Goal: Use online tool/utility: Utilize a website feature to perform a specific function

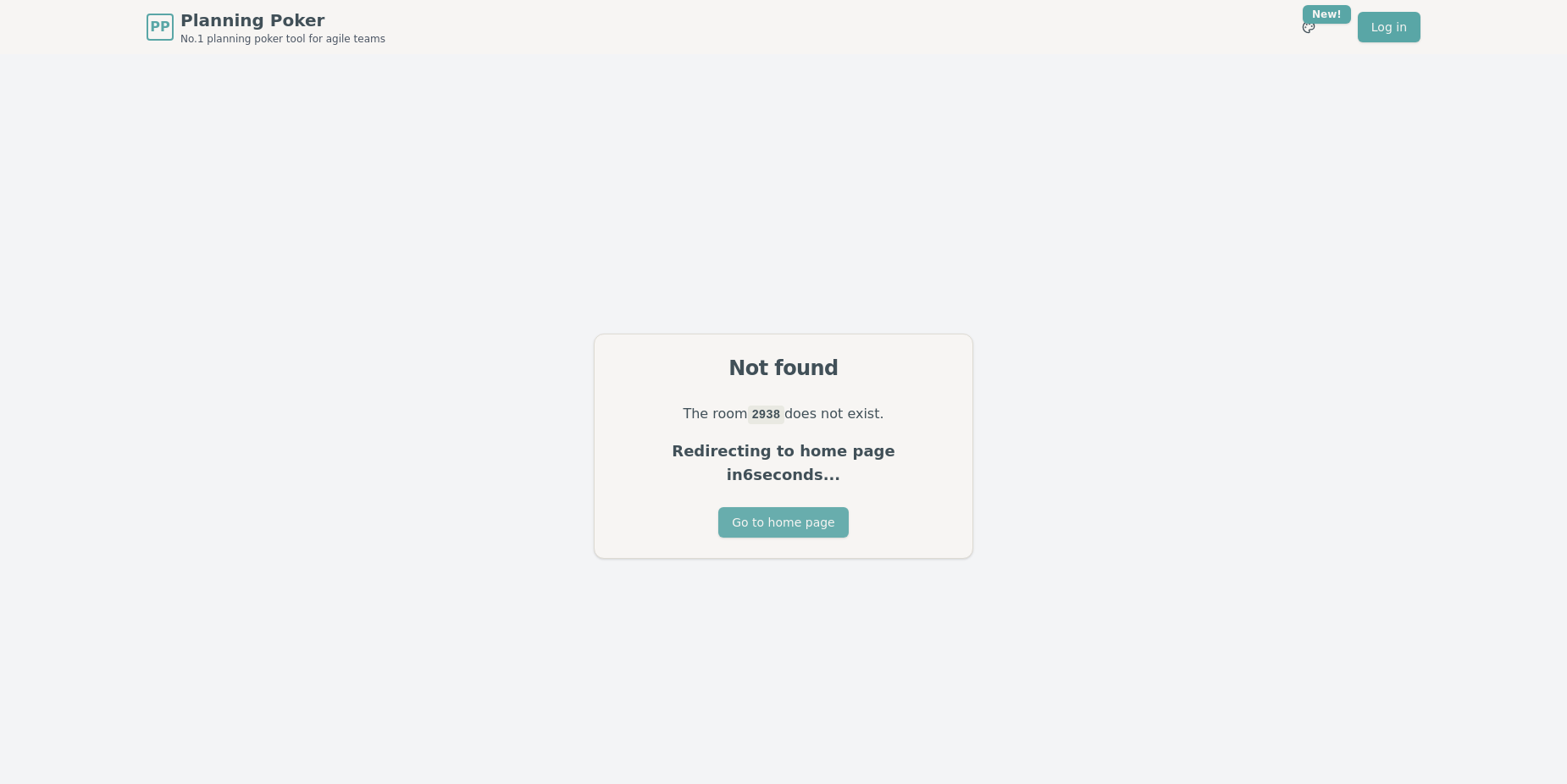
click at [799, 510] on button "Go to home page" at bounding box center [783, 523] width 130 height 31
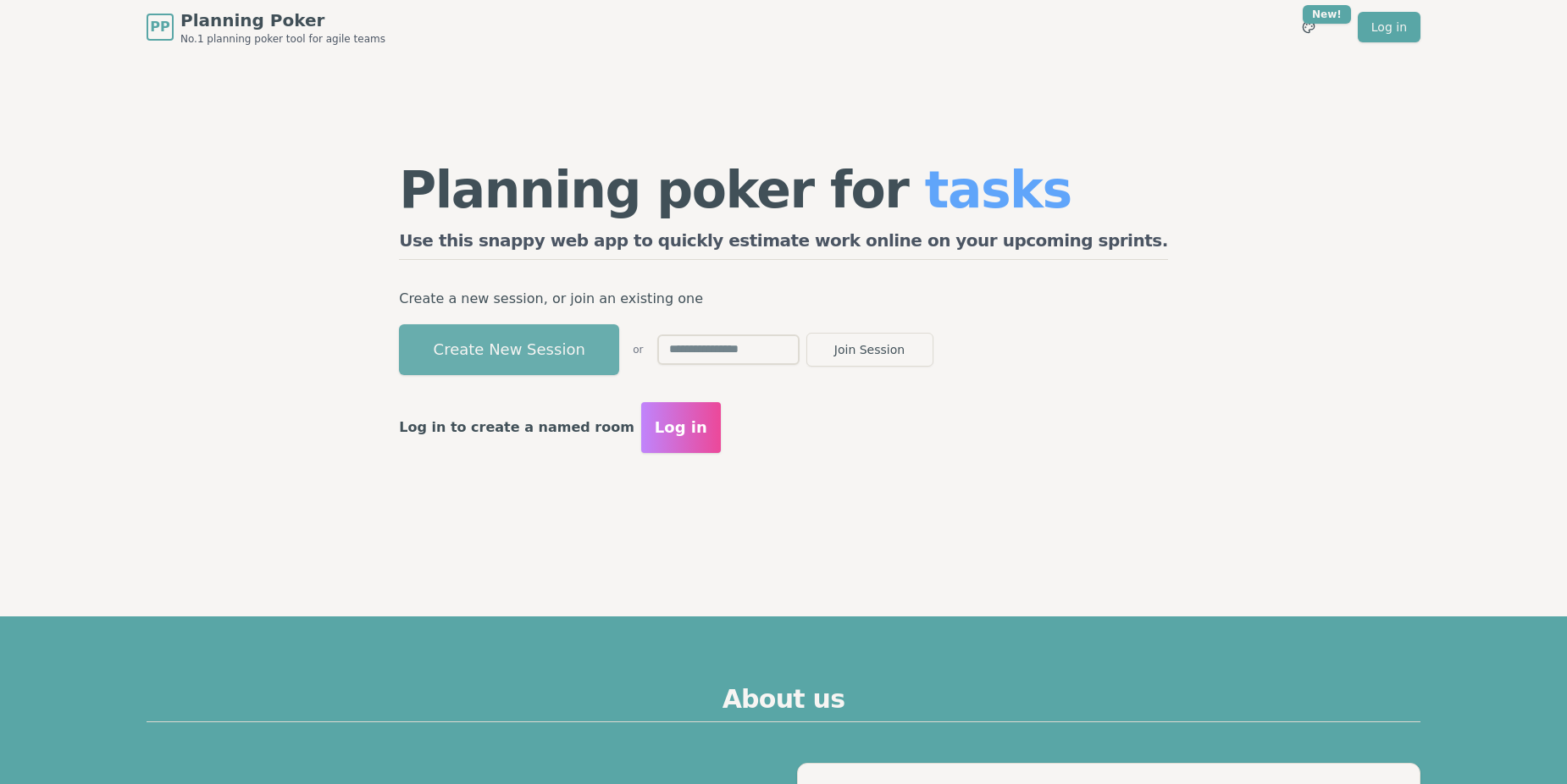
click at [619, 355] on button "Create New Session" at bounding box center [509, 350] width 220 height 51
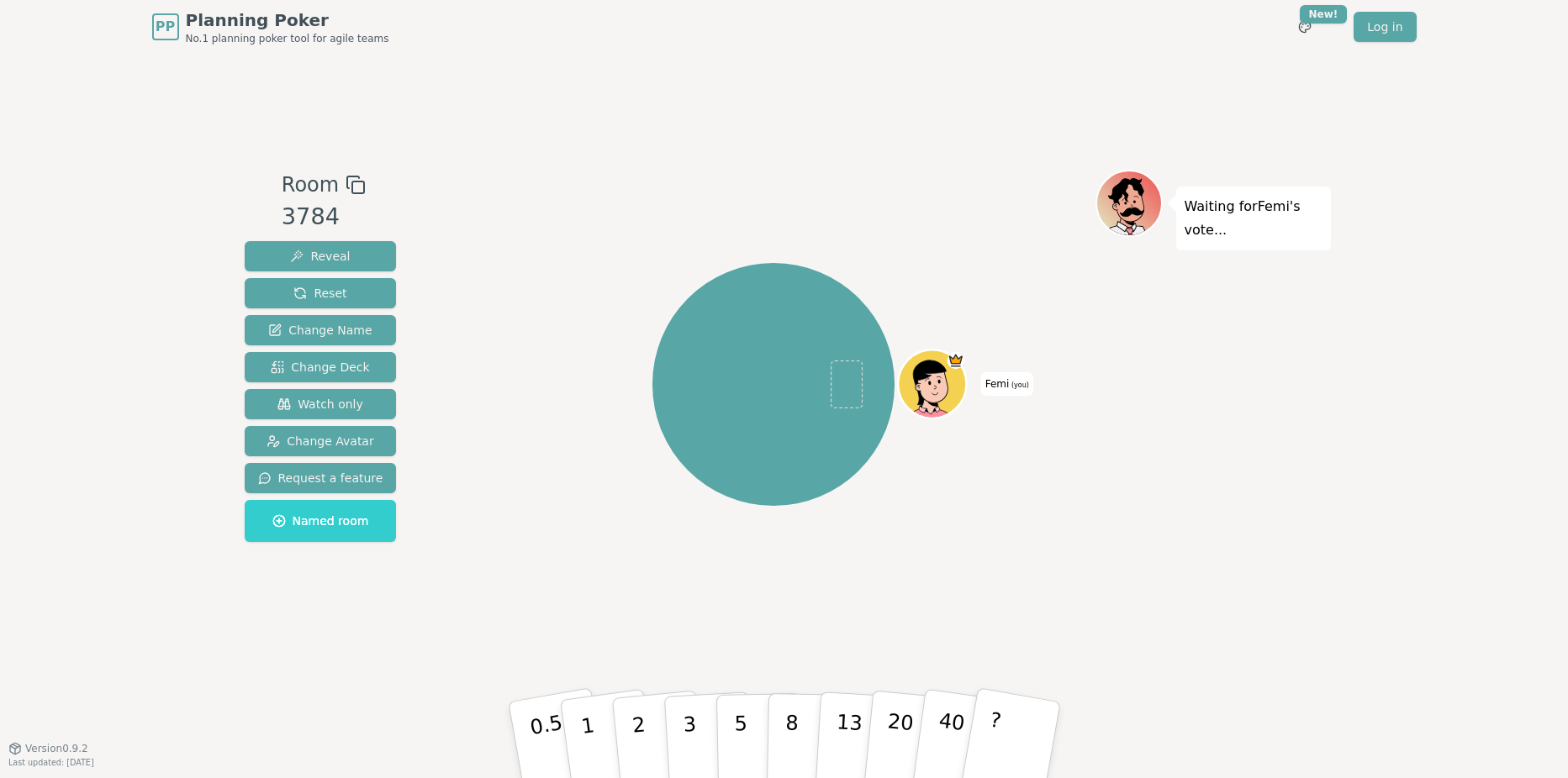
click at [351, 185] on icon at bounding box center [355, 185] width 20 height 20
click at [309, 522] on span "Named room" at bounding box center [321, 520] width 96 height 17
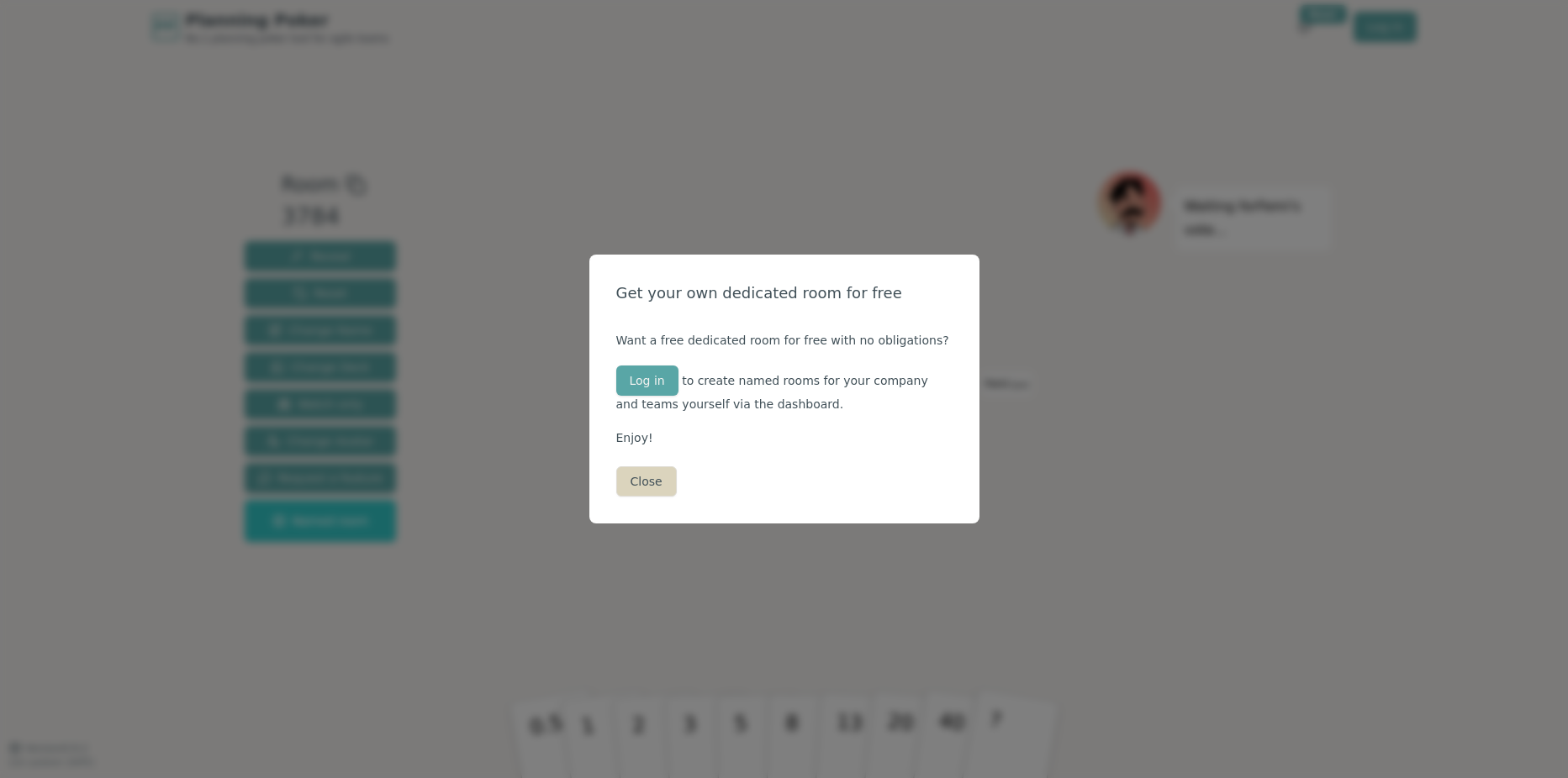
click at [647, 492] on button "Close" at bounding box center [646, 481] width 60 height 31
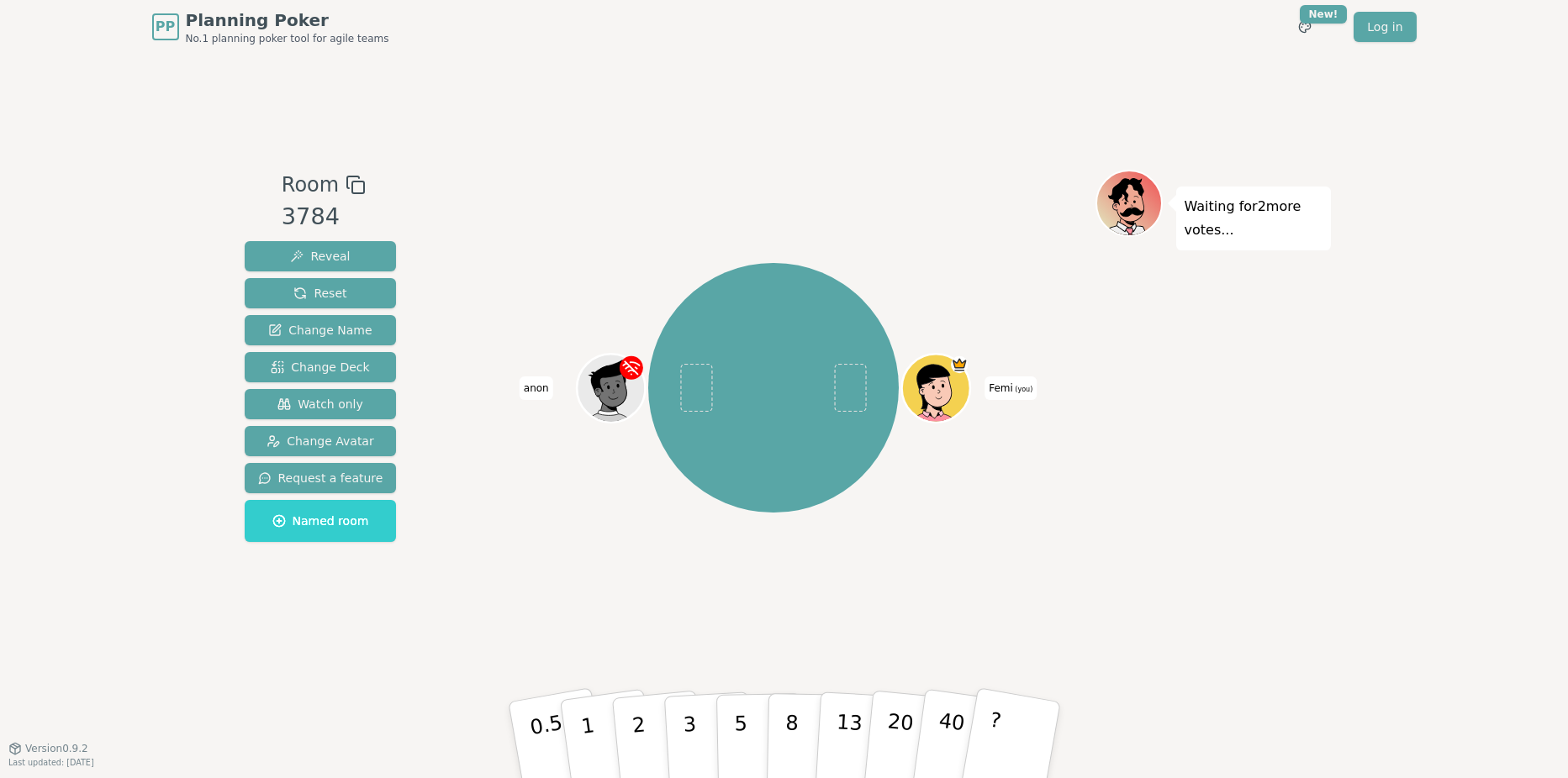
click at [351, 189] on icon at bounding box center [355, 185] width 20 height 20
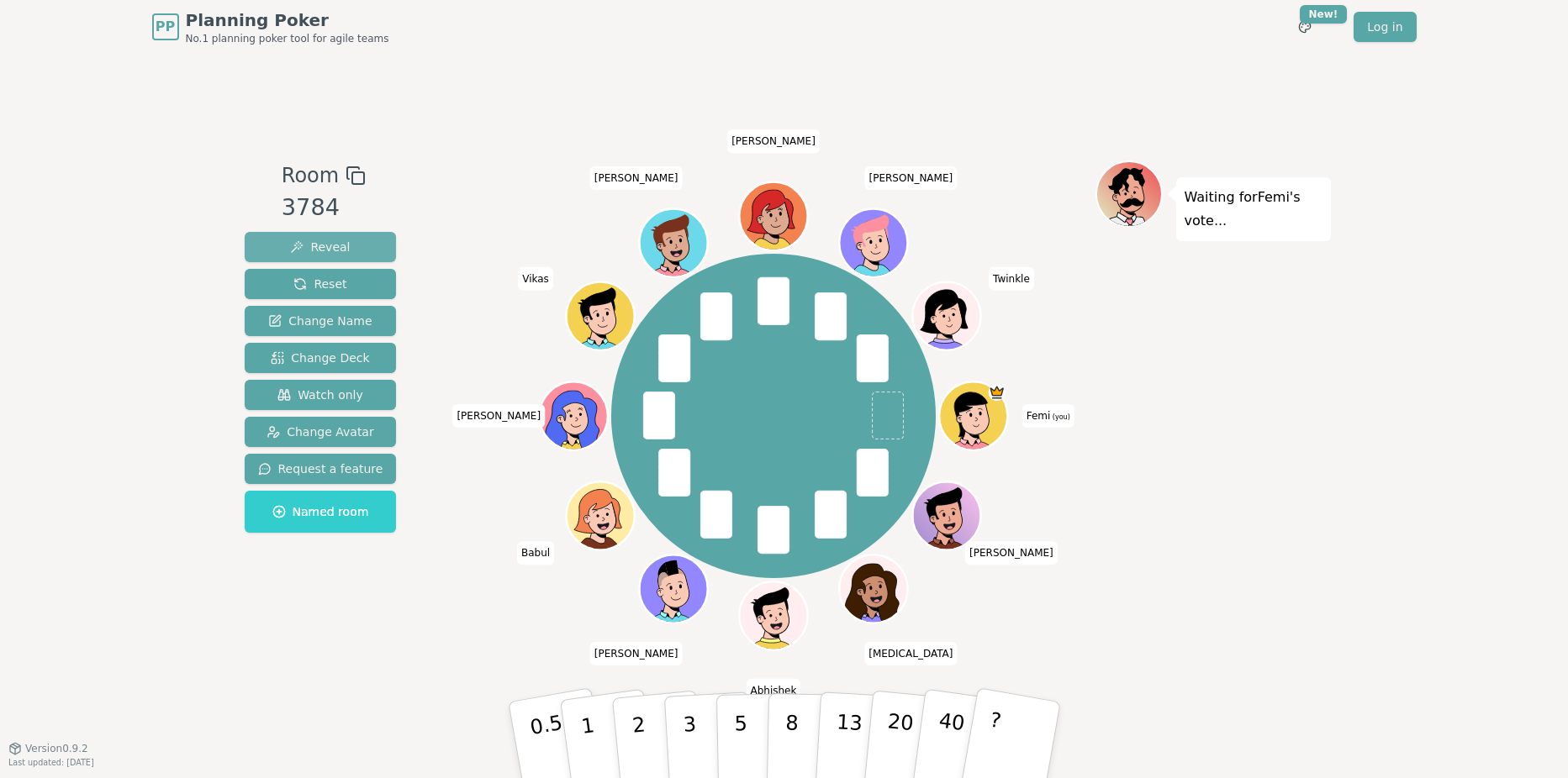
click at [323, 251] on span "Reveal" at bounding box center [320, 246] width 60 height 17
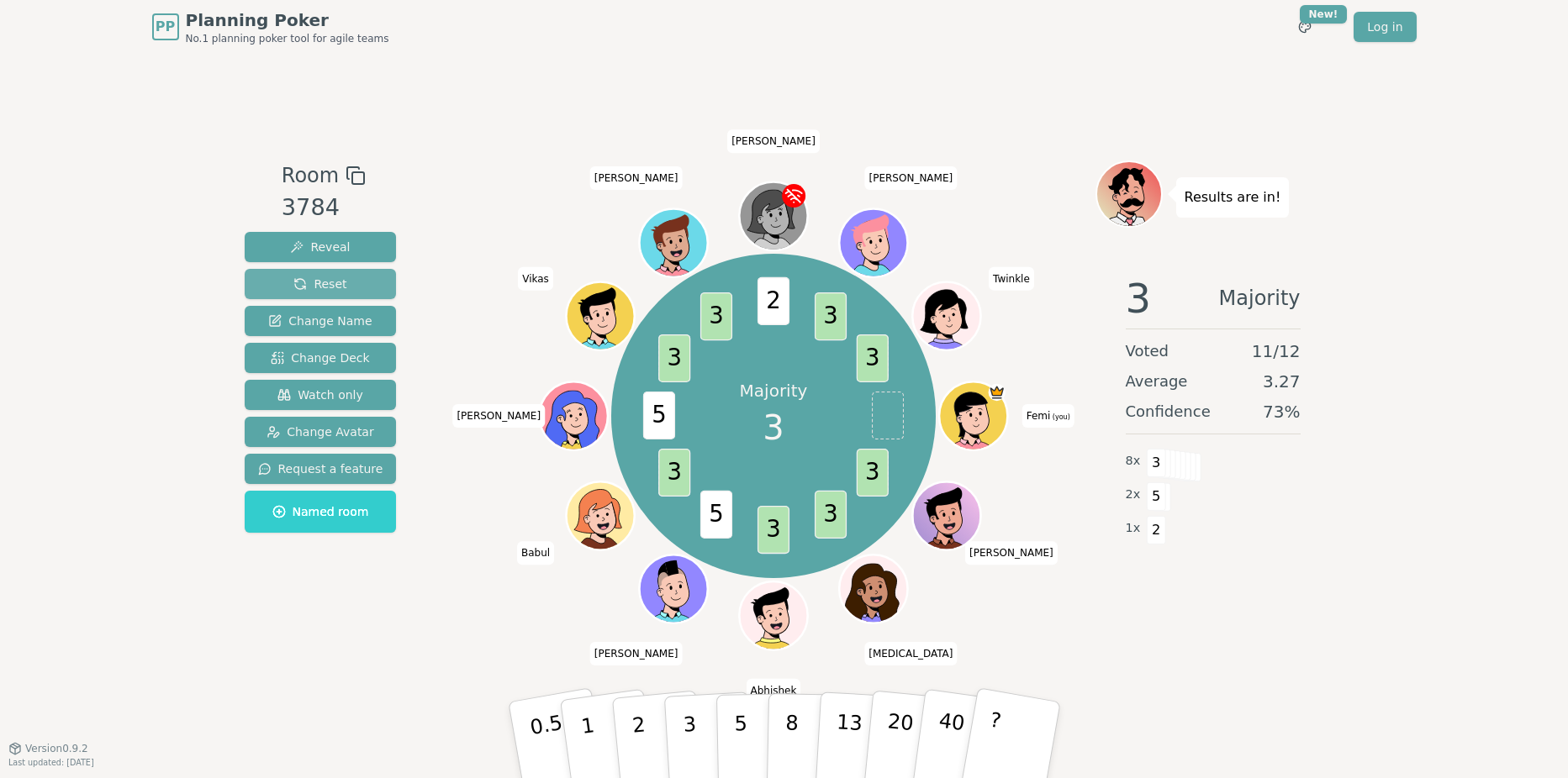
click at [340, 280] on button "Reset" at bounding box center [321, 284] width 153 height 31
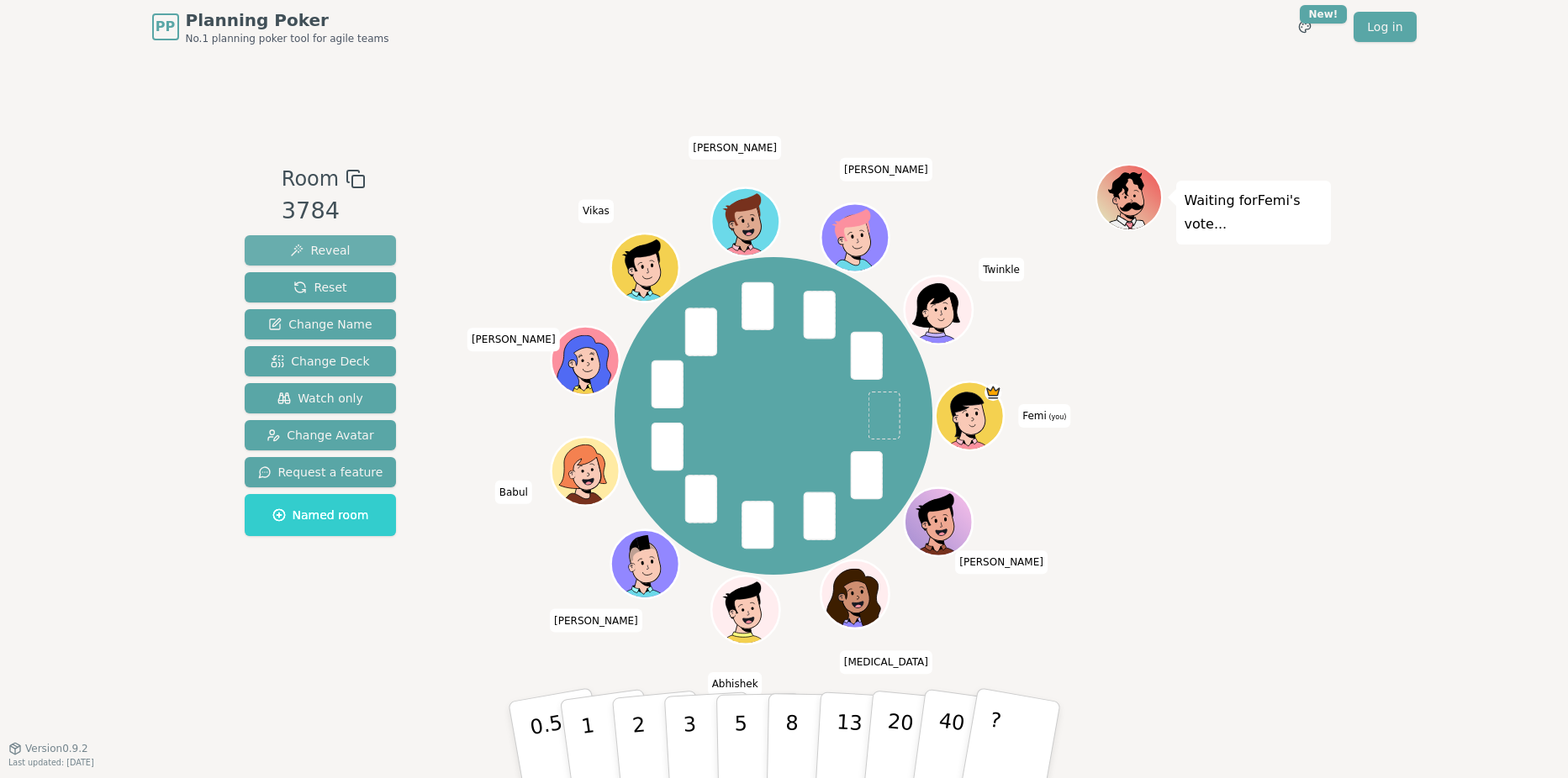
click at [345, 256] on button "Reveal" at bounding box center [321, 251] width 153 height 31
